Goal: Information Seeking & Learning: Find specific fact

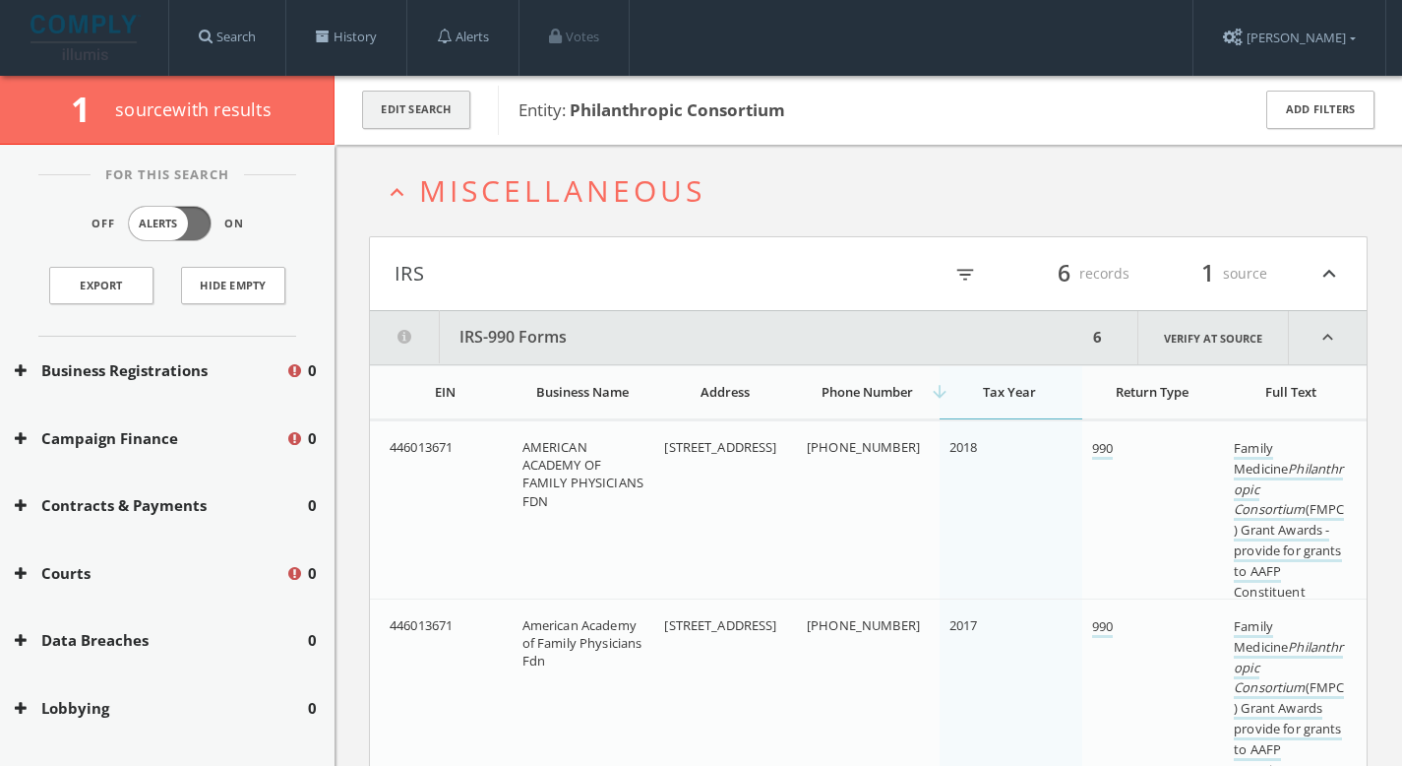
click at [368, 112] on button "Edit Search" at bounding box center [416, 110] width 108 height 38
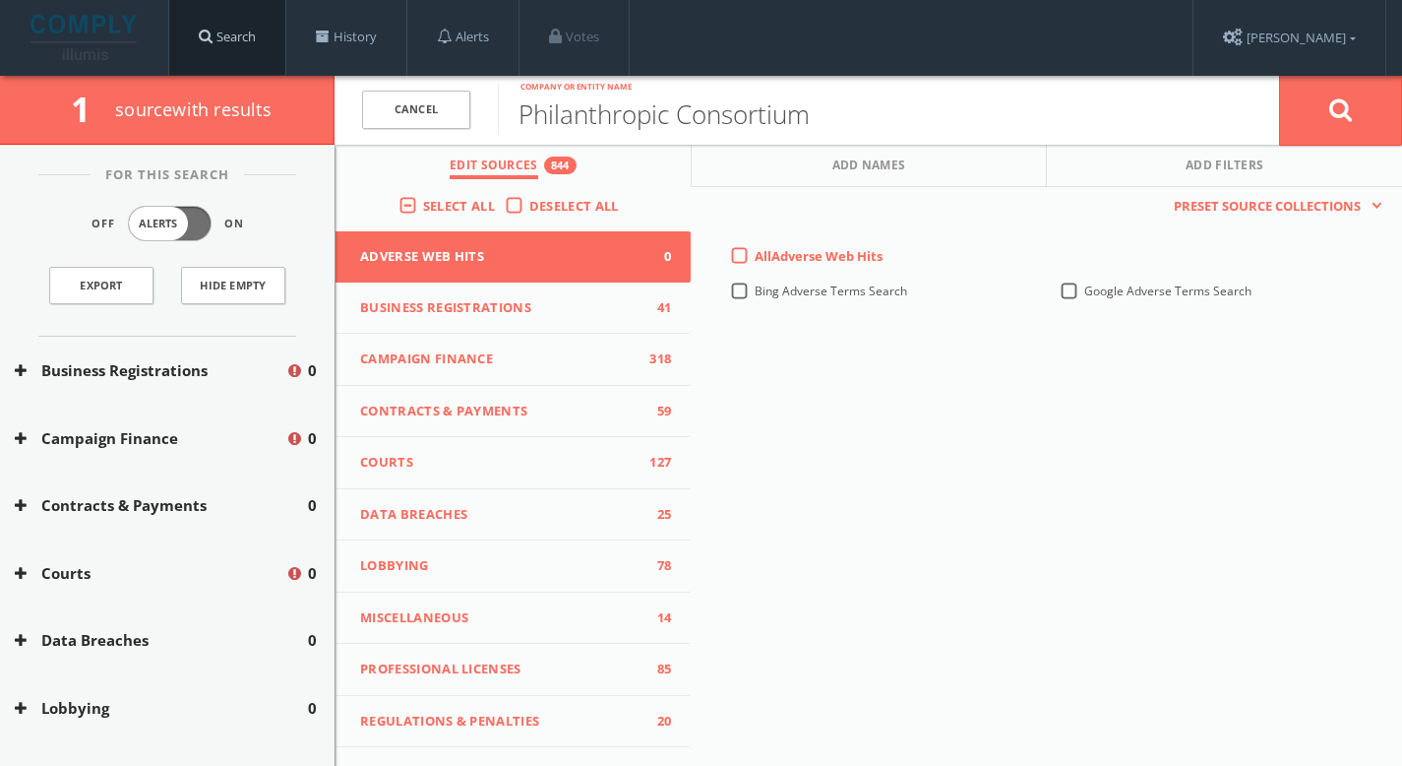
click at [265, 38] on link "Search" at bounding box center [227, 37] width 116 height 75
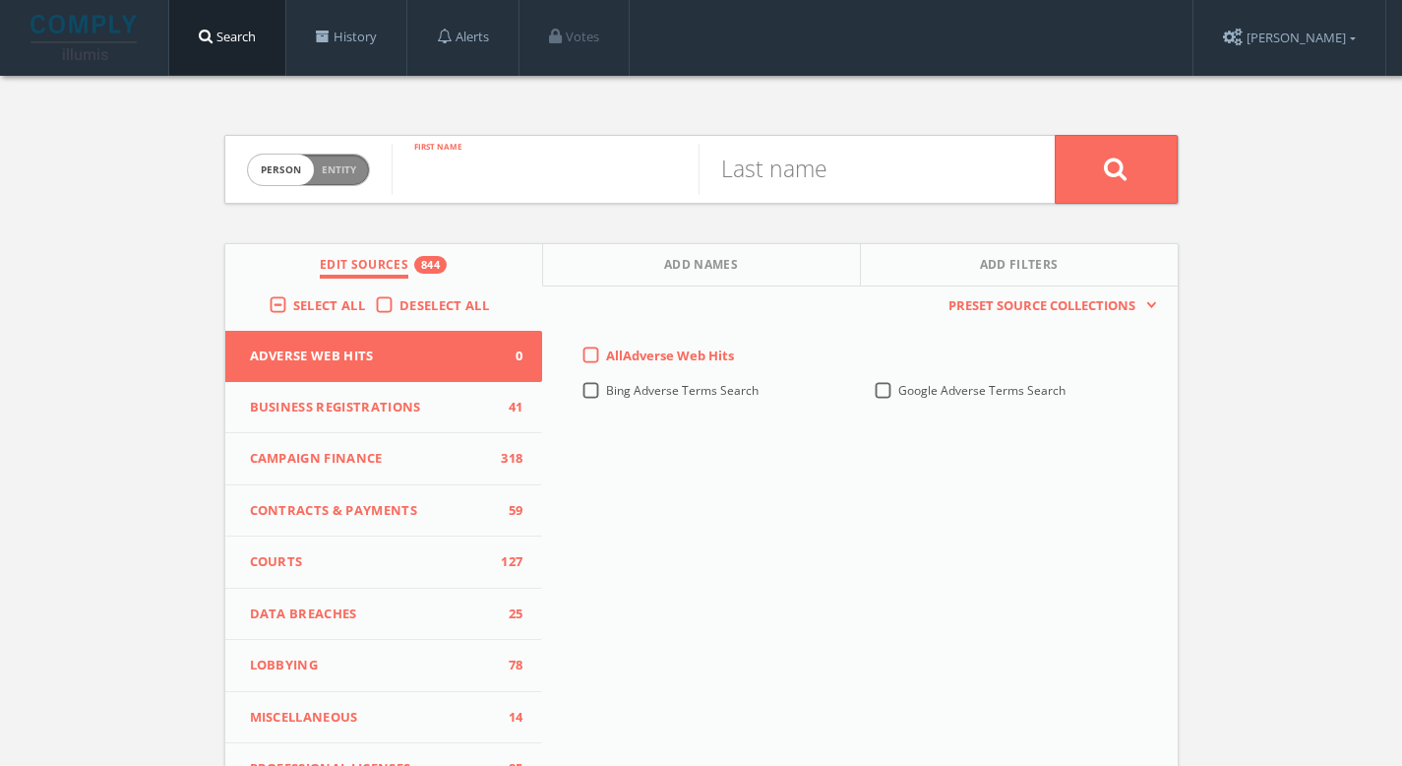
click at [478, 171] on input "text" at bounding box center [545, 169] width 307 height 51
paste input "[PERSON_NAME]"
type input "[PERSON_NAME]"
click at [857, 175] on input "text" at bounding box center [852, 169] width 307 height 51
paste input "[PERSON_NAME]"
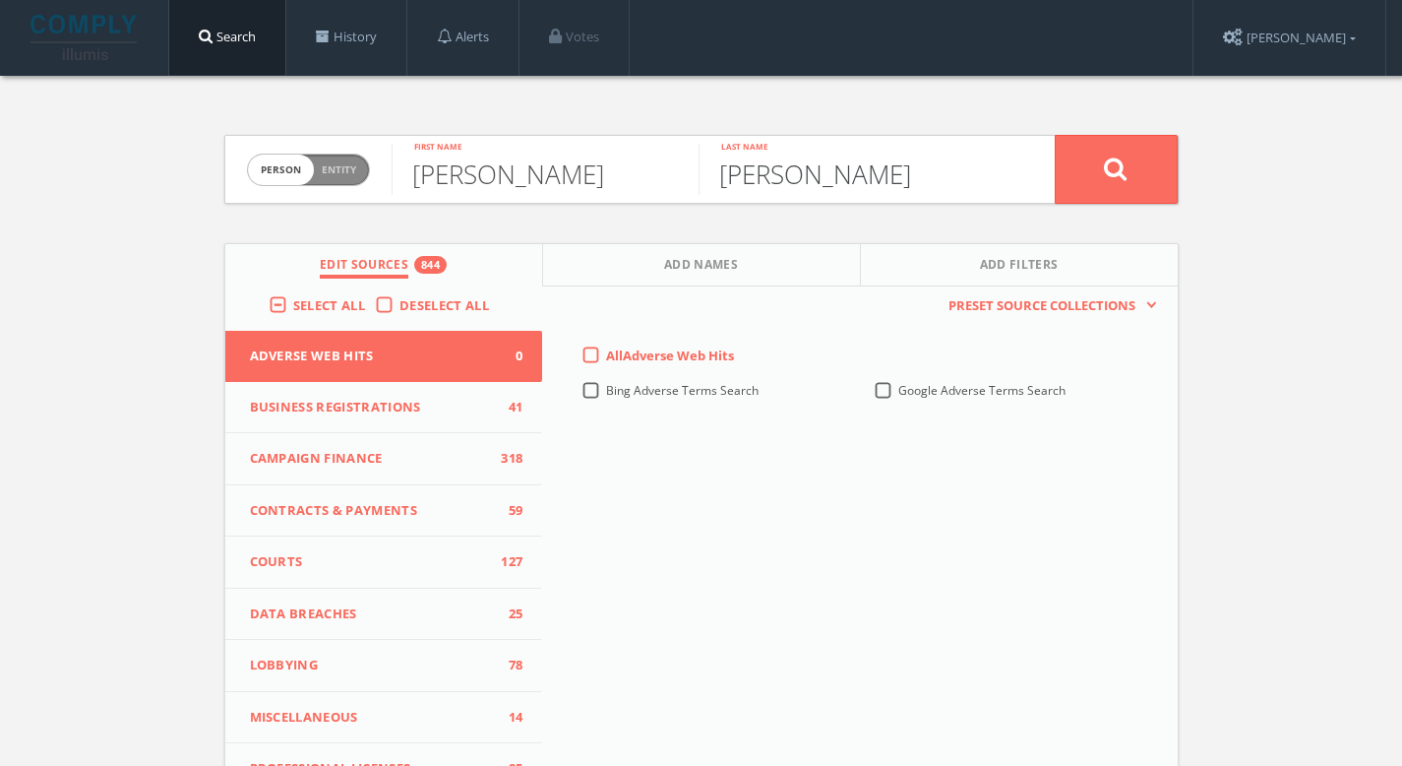
drag, startPoint x: 782, startPoint y: 175, endPoint x: 583, endPoint y: 161, distance: 200.3
click at [588, 164] on form "Person Entity person [PERSON_NAME] First name [PERSON_NAME] Last name" at bounding box center [701, 169] width 955 height 69
type input "[PERSON_NAME]"
click at [596, 174] on input "[PERSON_NAME]" at bounding box center [545, 169] width 307 height 51
type input "[PERSON_NAME]"
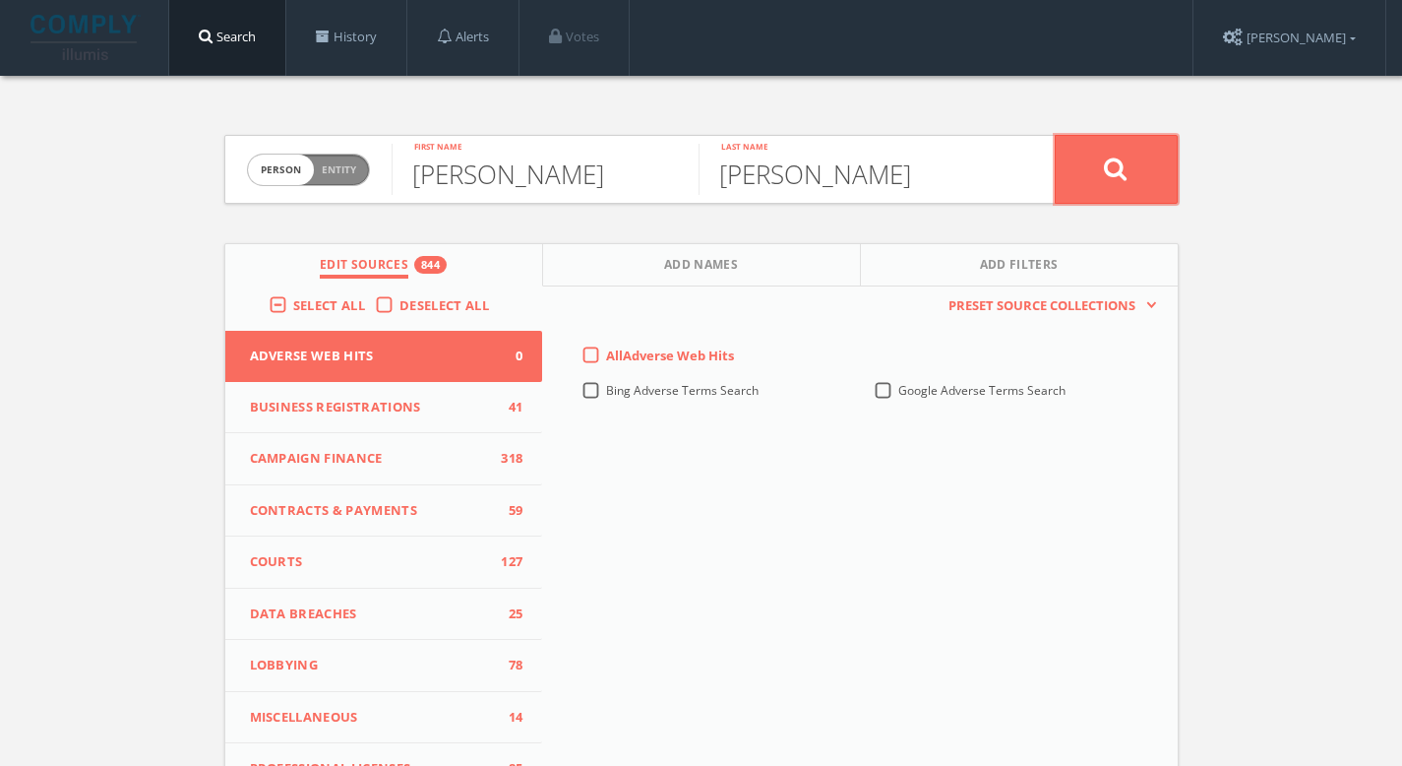
click at [1123, 171] on icon at bounding box center [1116, 168] width 24 height 25
